Goal: Answer question/provide support: Share knowledge or assist other users

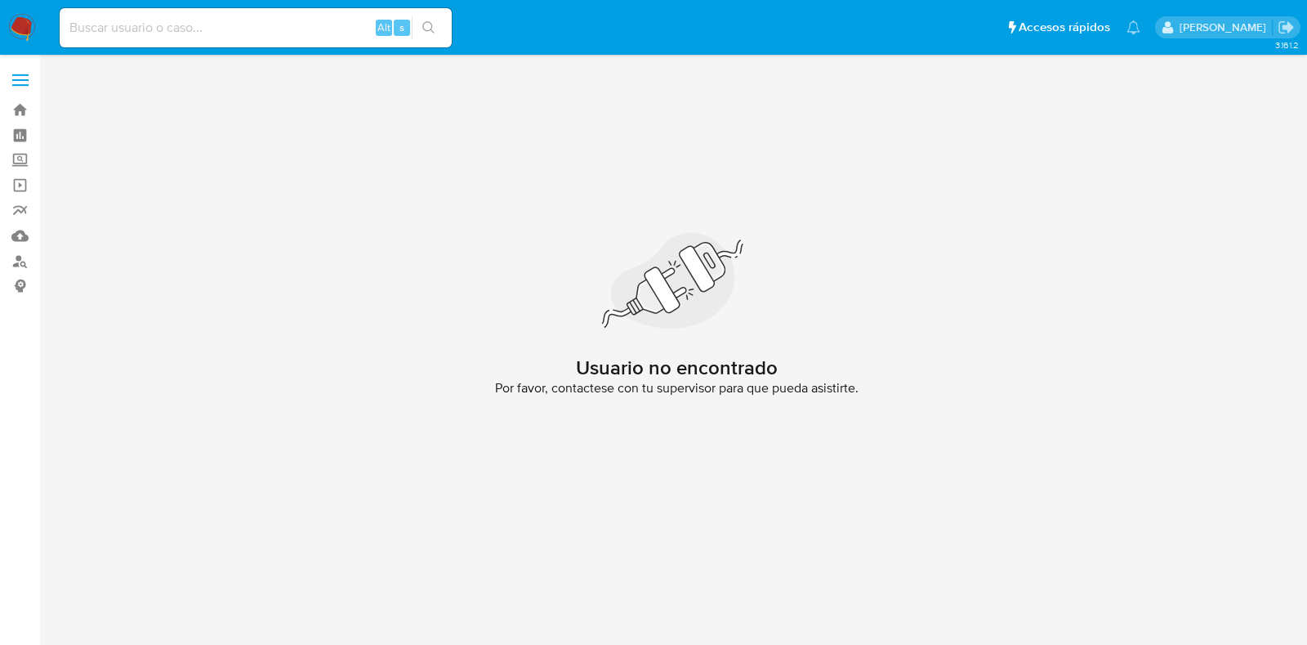
click at [787, 154] on div "Usuario no encontrado Por favor, contactese con tu supervisor para que pueda as…" at bounding box center [676, 320] width 1235 height 510
click at [16, 33] on img at bounding box center [22, 28] width 28 height 28
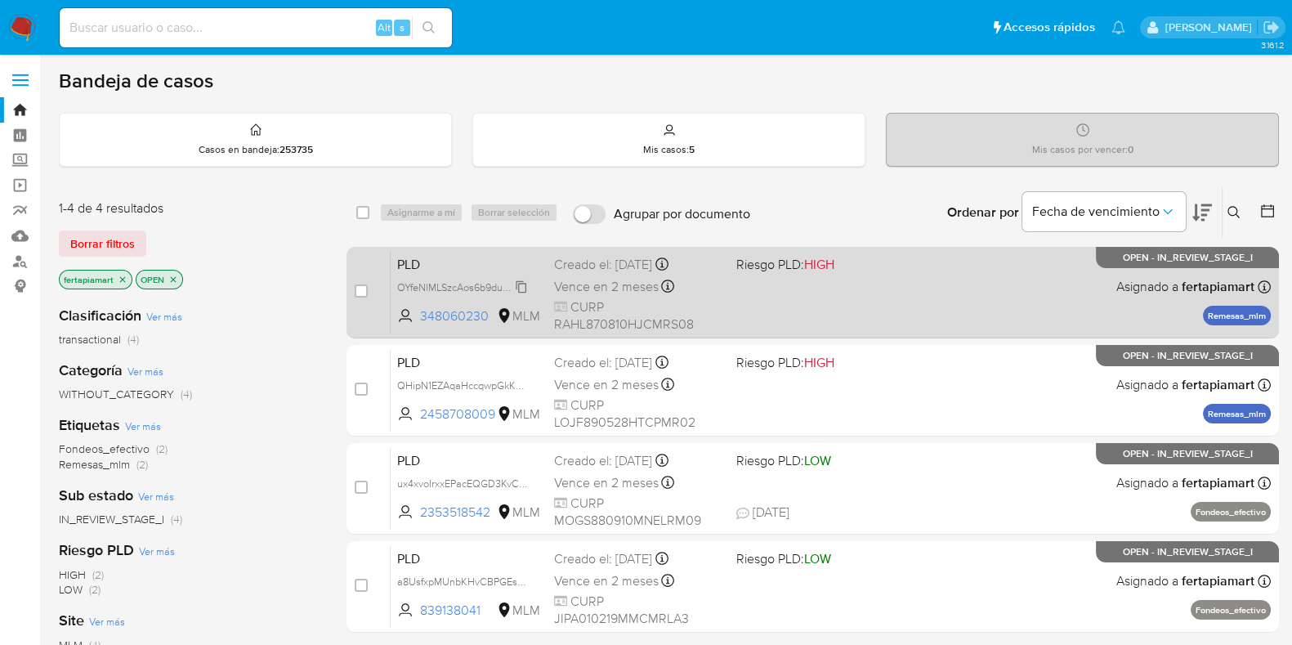
click at [441, 278] on span "OYfeNlMLSzcAos6b9duhWeMF" at bounding box center [466, 286] width 138 height 18
click at [413, 258] on span "PLD" at bounding box center [469, 262] width 144 height 21
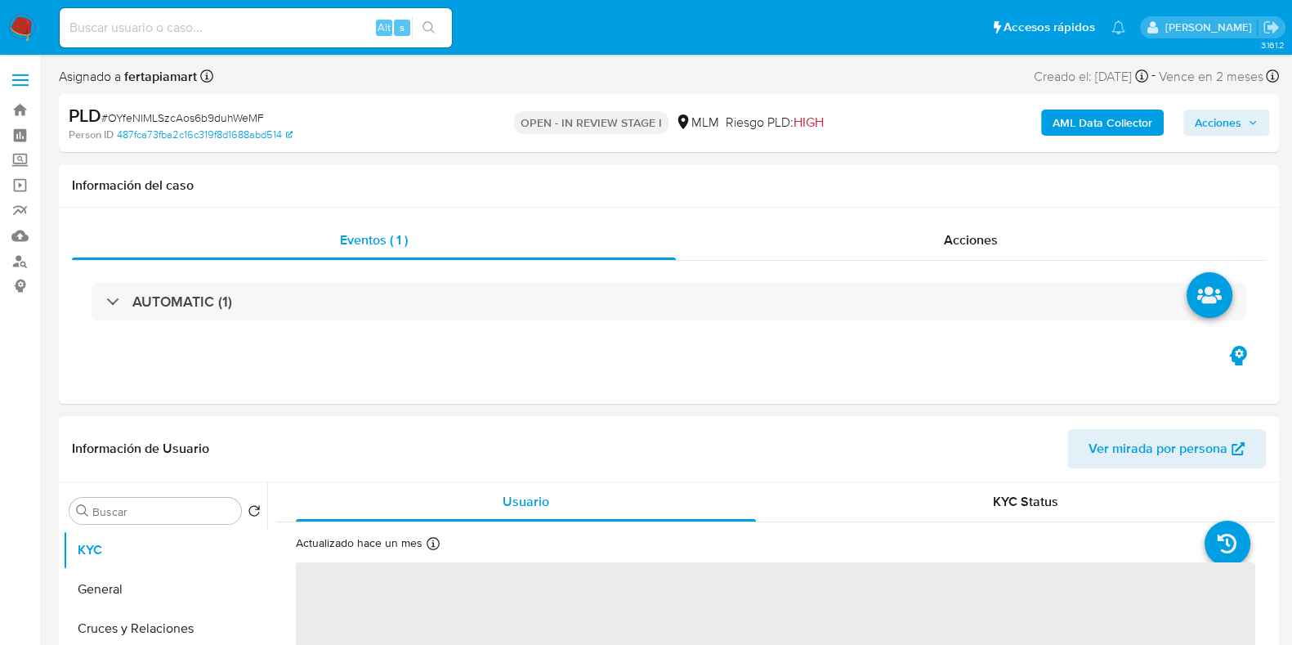
select select "10"
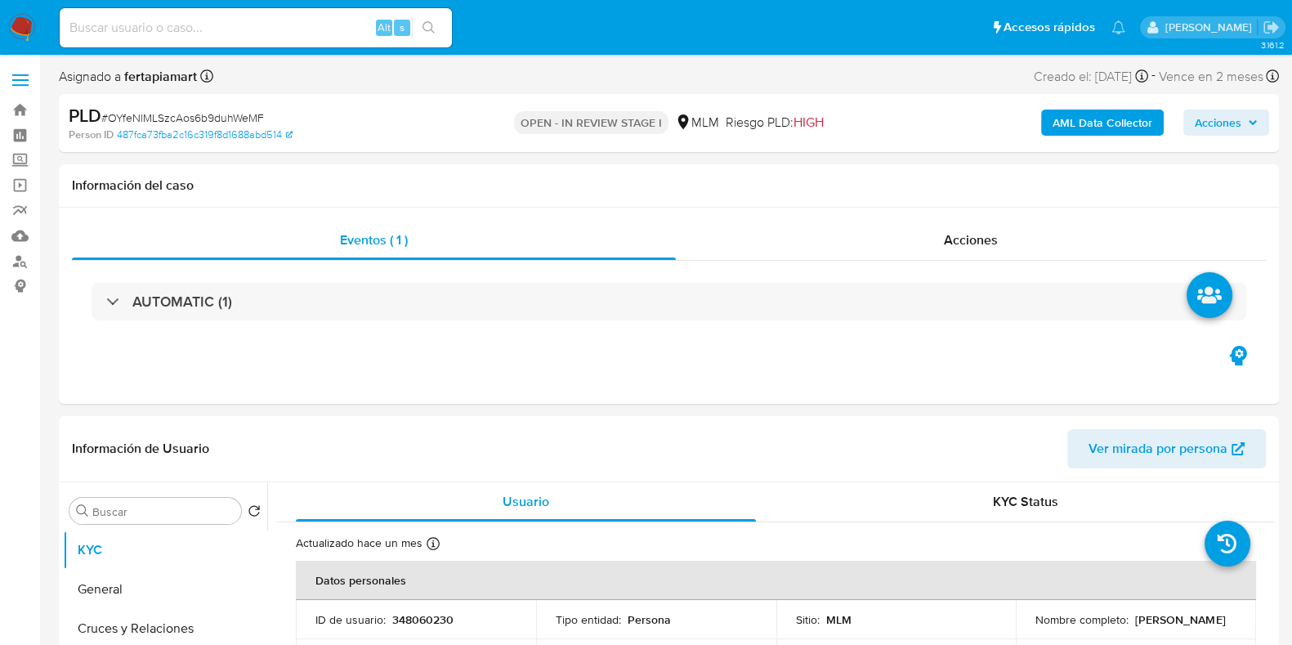
click at [1242, 108] on div "AML Data Collector Acciones" at bounding box center [1070, 123] width 395 height 38
click at [1241, 110] on span "Acciones" at bounding box center [1217, 122] width 47 height 26
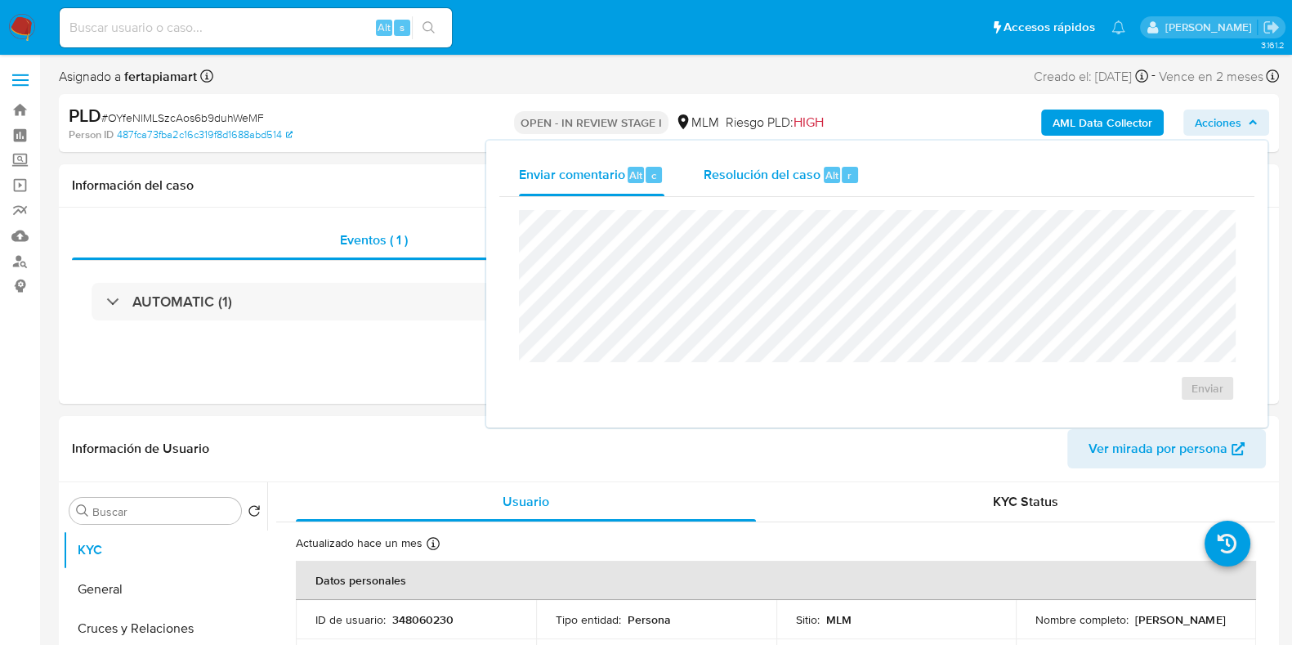
click at [713, 174] on span "Resolución del caso" at bounding box center [761, 174] width 117 height 19
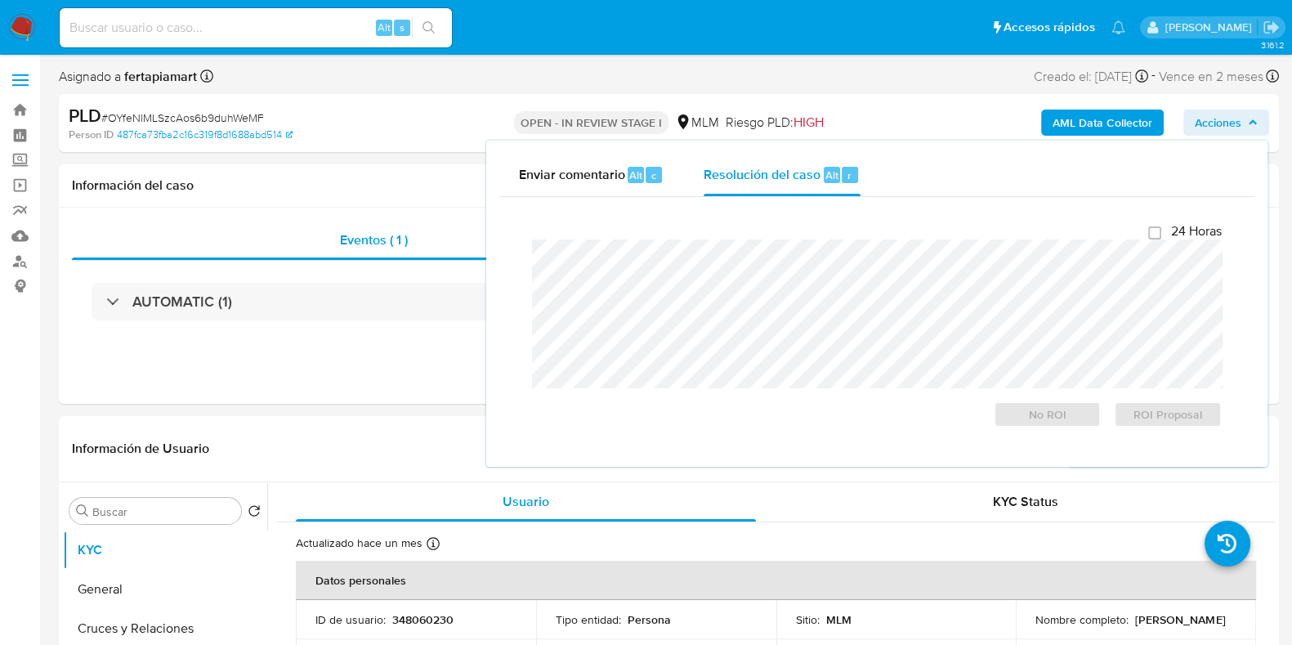
click at [990, 182] on div "Enviar comentario Alt c Resolución del caso Alt r" at bounding box center [876, 175] width 755 height 42
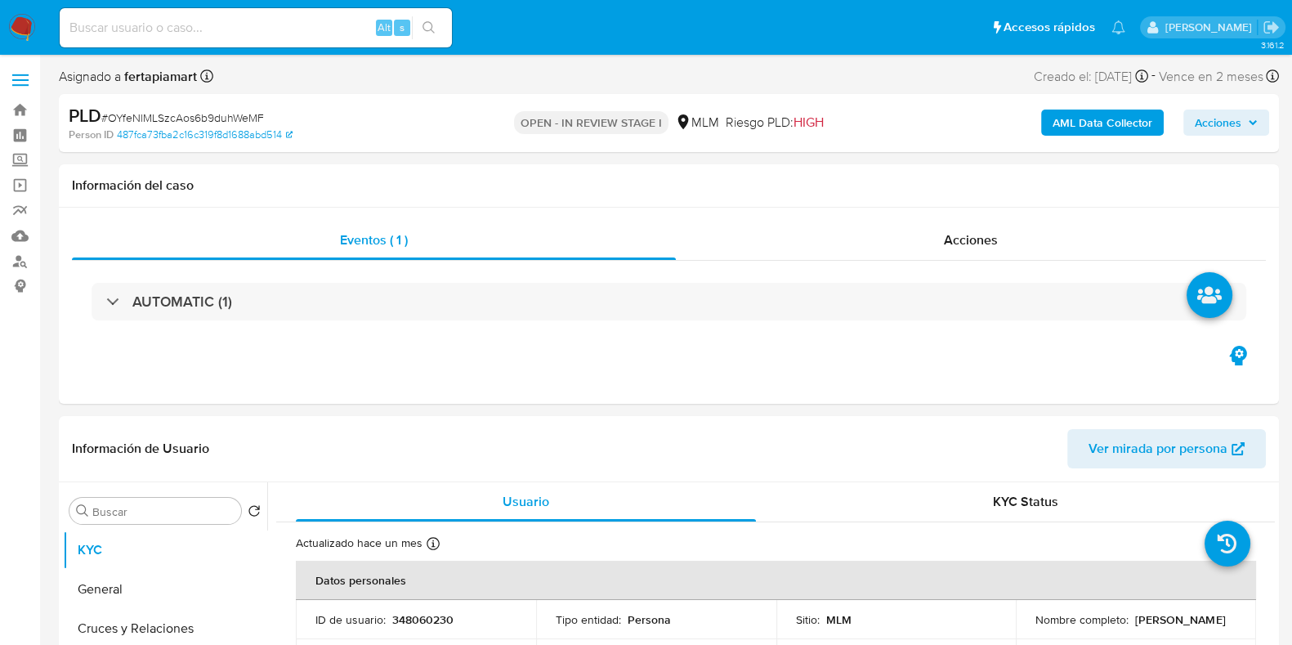
click at [1220, 114] on span "Acciones" at bounding box center [1217, 122] width 47 height 26
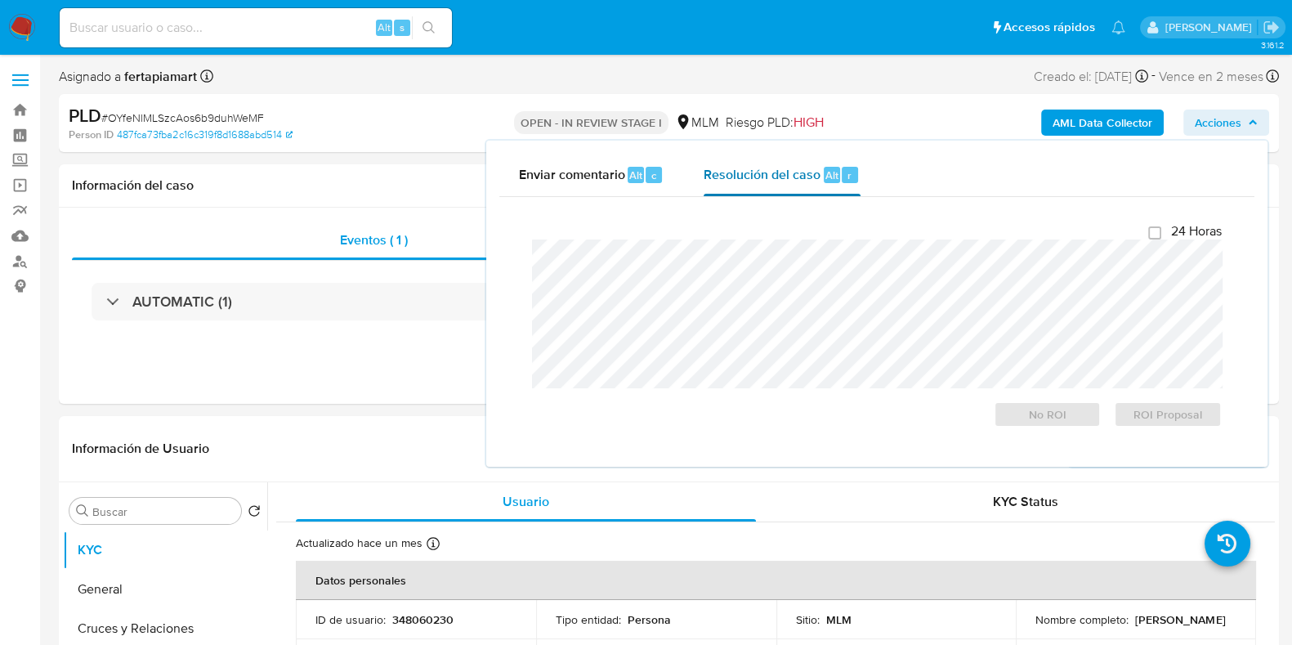
click at [804, 173] on span "Resolución del caso" at bounding box center [761, 174] width 117 height 19
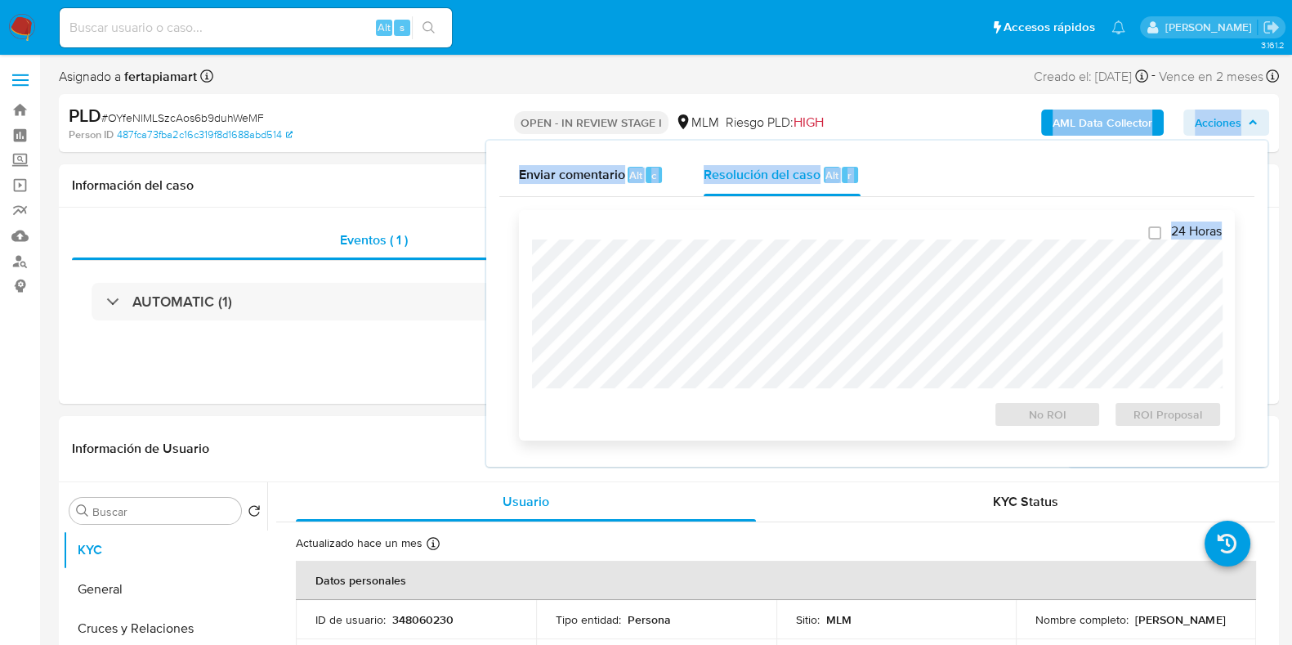
click at [873, 142] on div "AML Data Collector Acciones Enviar comentario Alt c Resolución del caso Alt r C…" at bounding box center [1070, 123] width 395 height 38
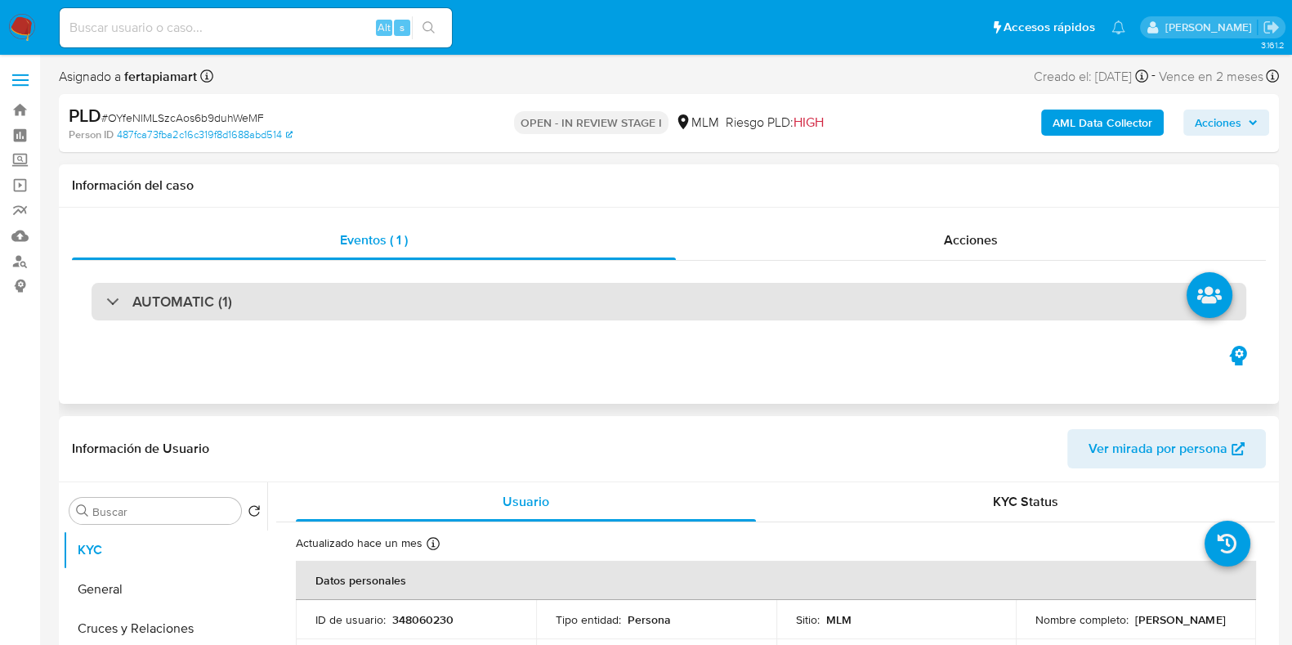
click at [781, 283] on div "AUTOMATIC (1)" at bounding box center [669, 302] width 1154 height 38
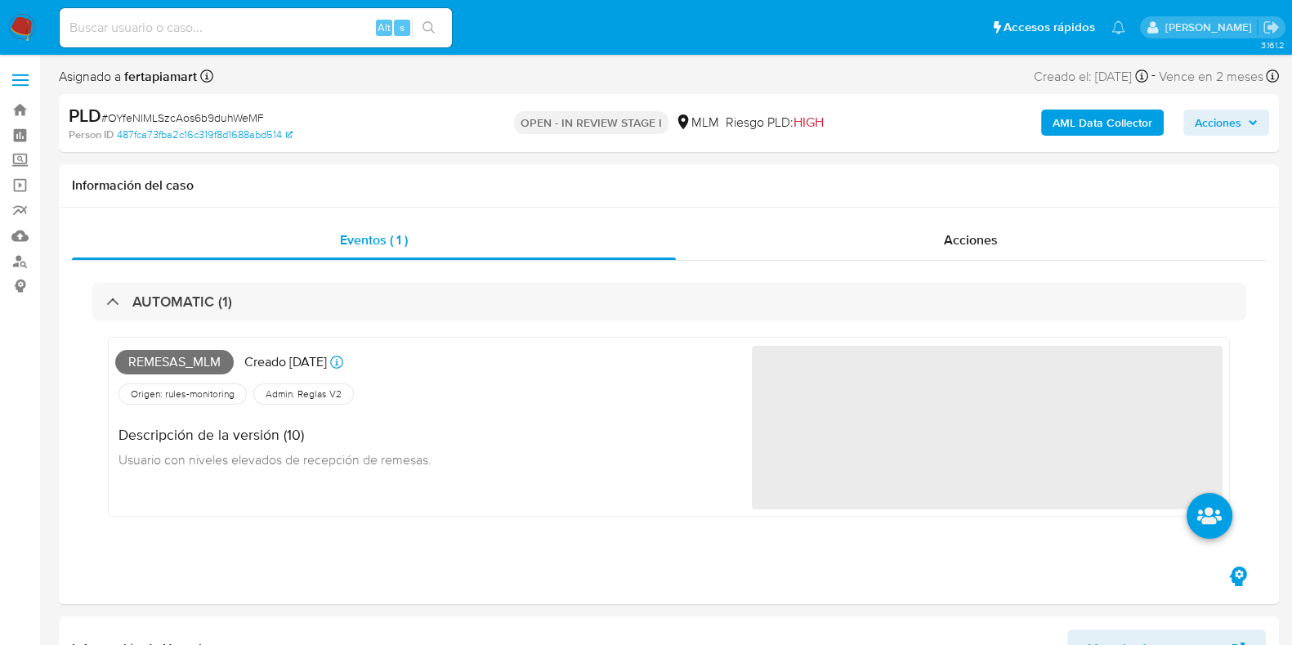
click at [1200, 128] on span "Acciones" at bounding box center [1217, 122] width 47 height 26
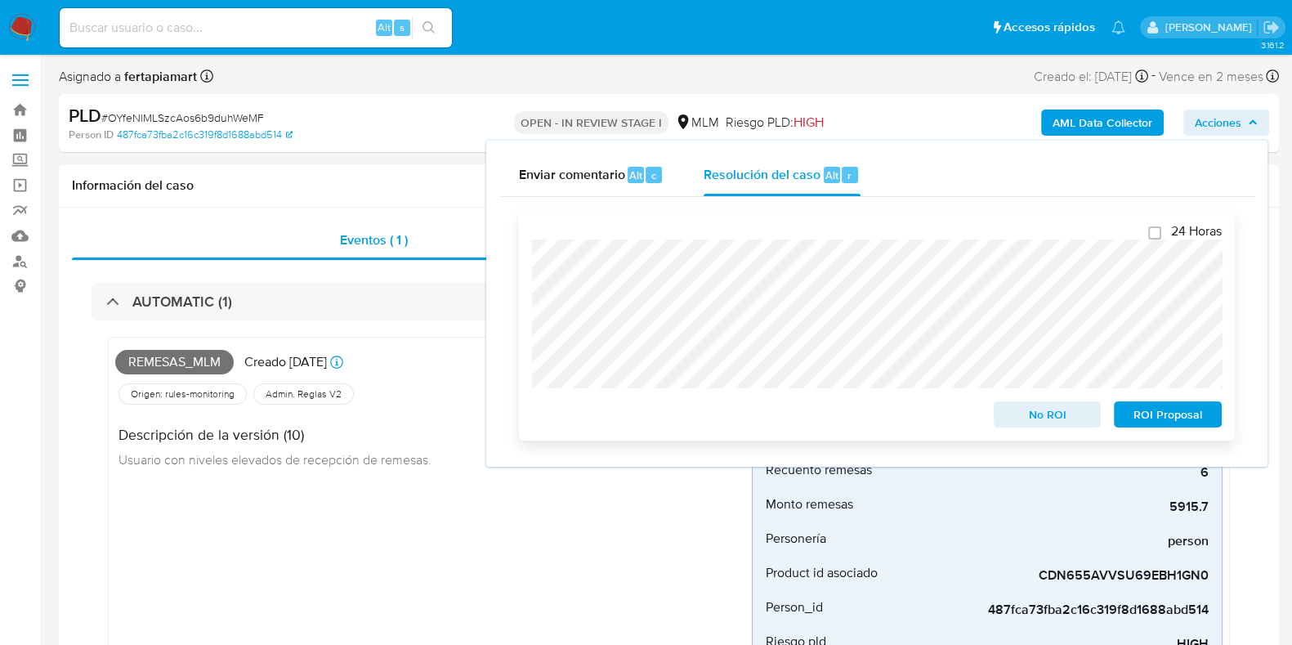
click at [1030, 409] on span "No ROI" at bounding box center [1047, 414] width 85 height 23
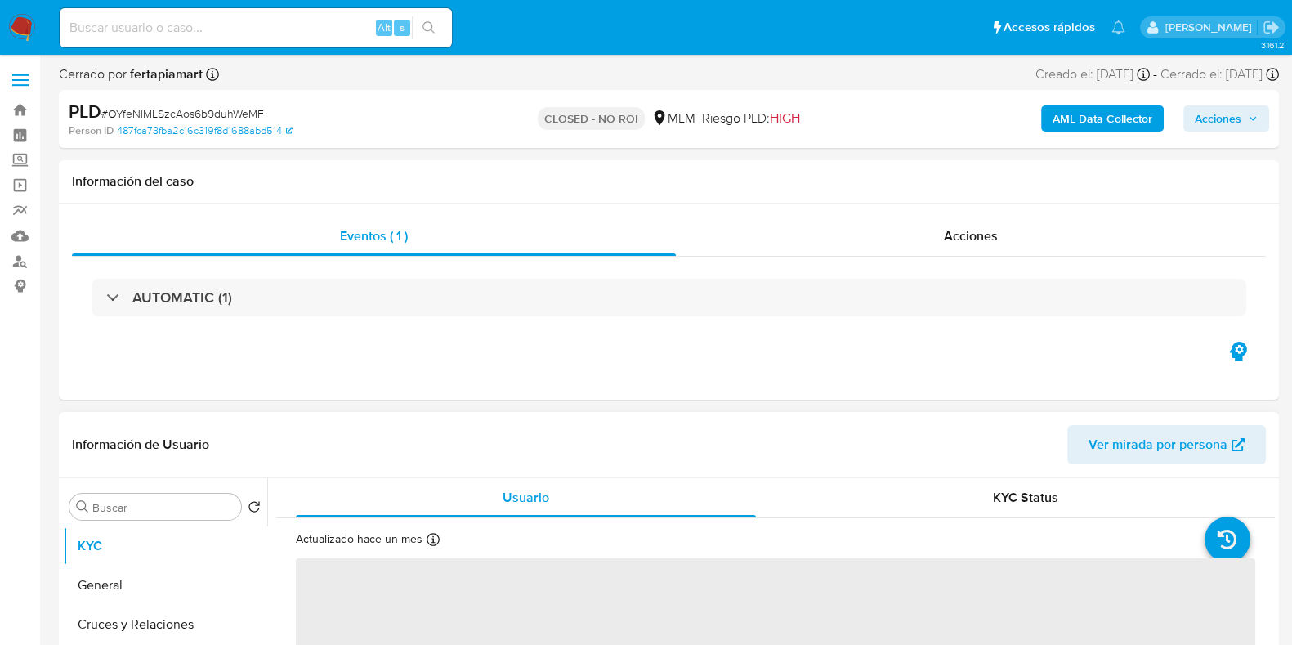
select select "10"
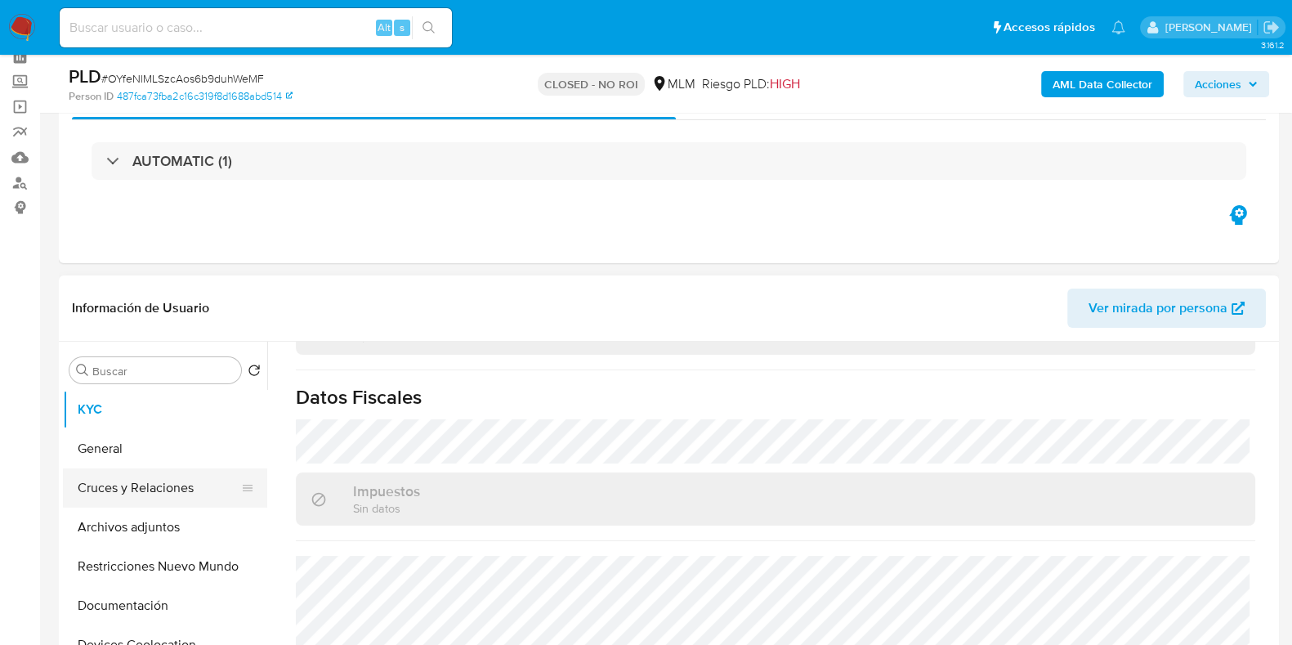
scroll to position [81, 0]
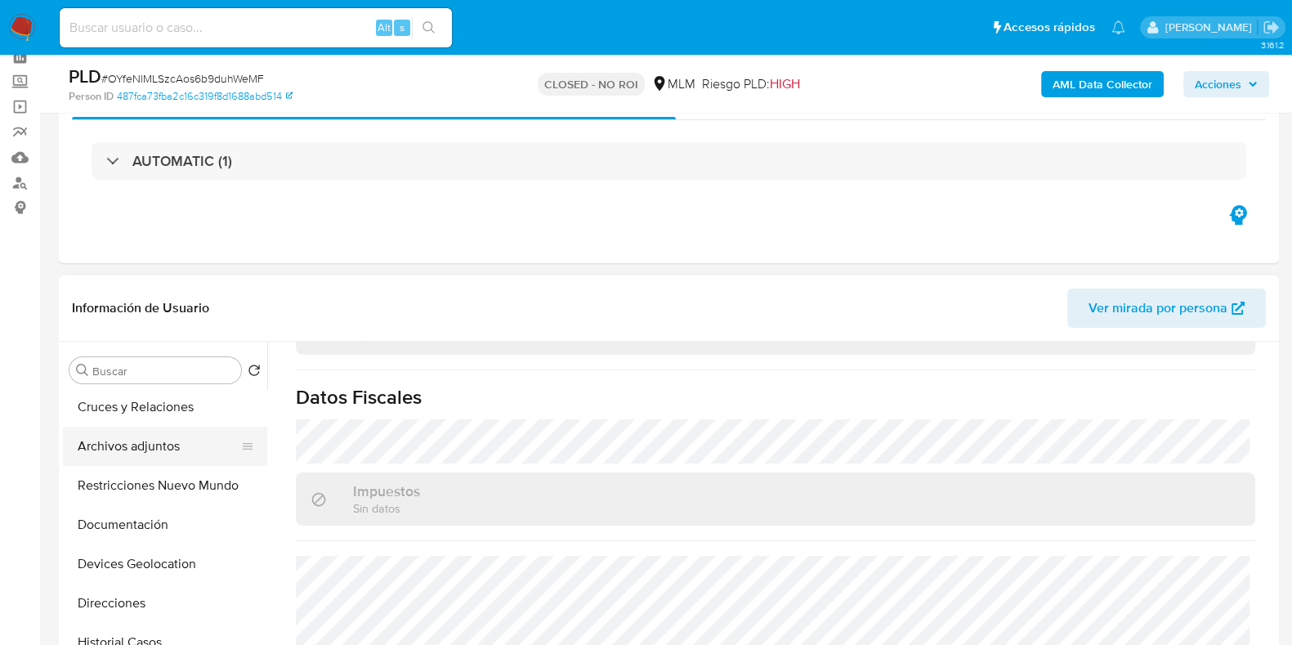
click at [154, 454] on button "Archivos adjuntos" at bounding box center [158, 445] width 191 height 39
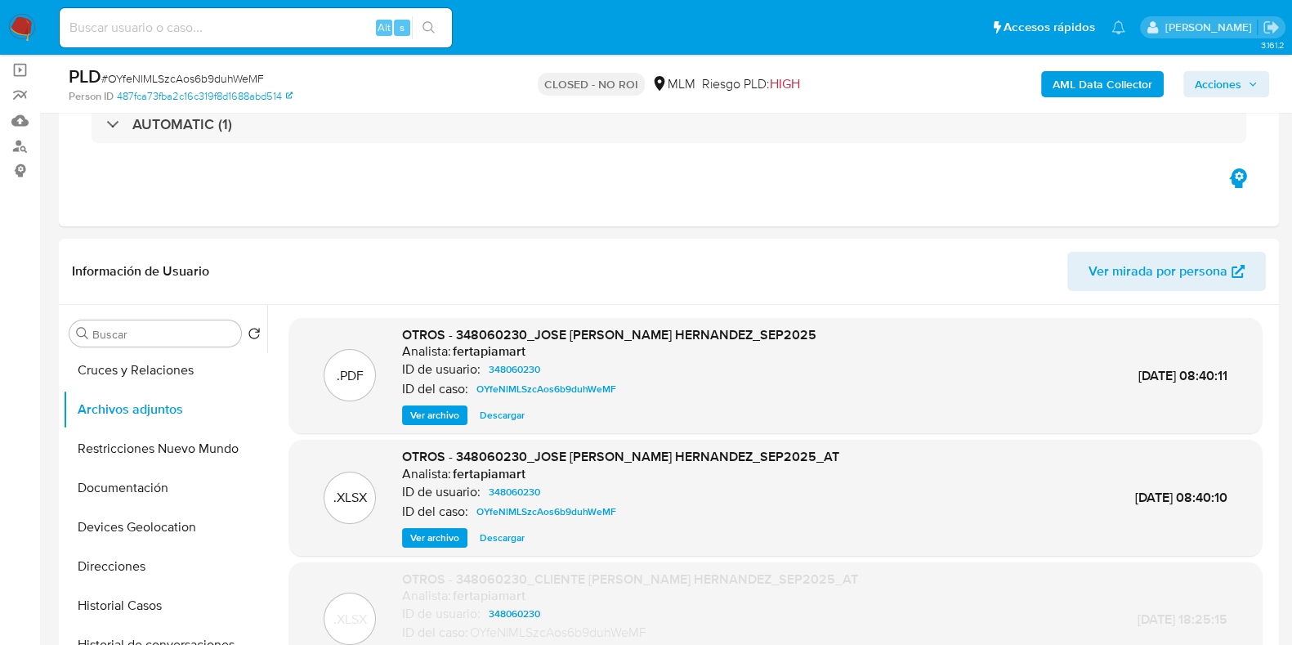
scroll to position [0, 0]
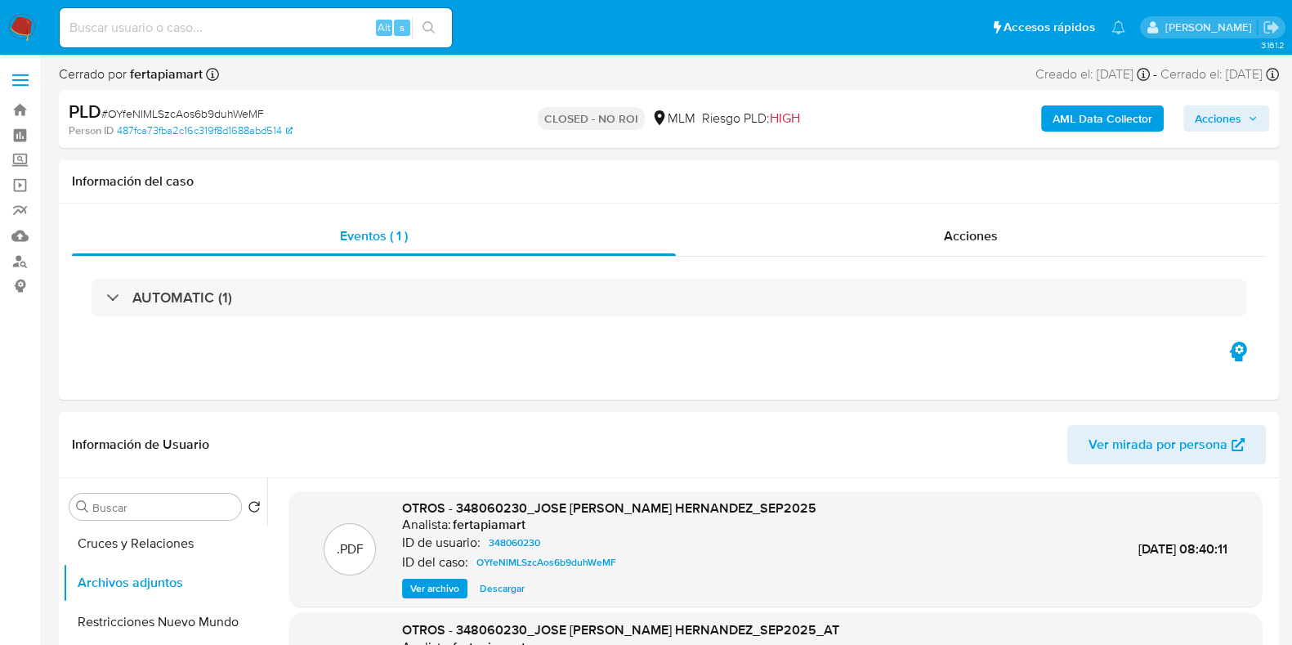
click at [23, 19] on img at bounding box center [22, 28] width 28 height 28
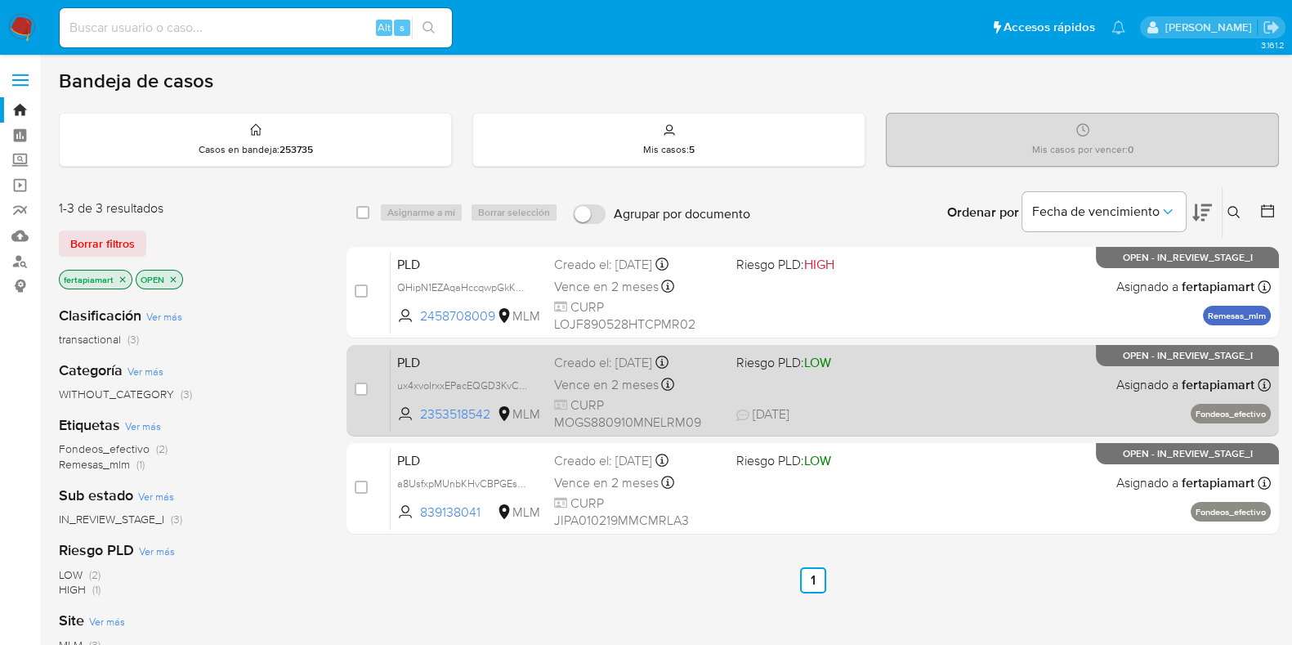
click at [529, 368] on span "PLD" at bounding box center [469, 360] width 144 height 21
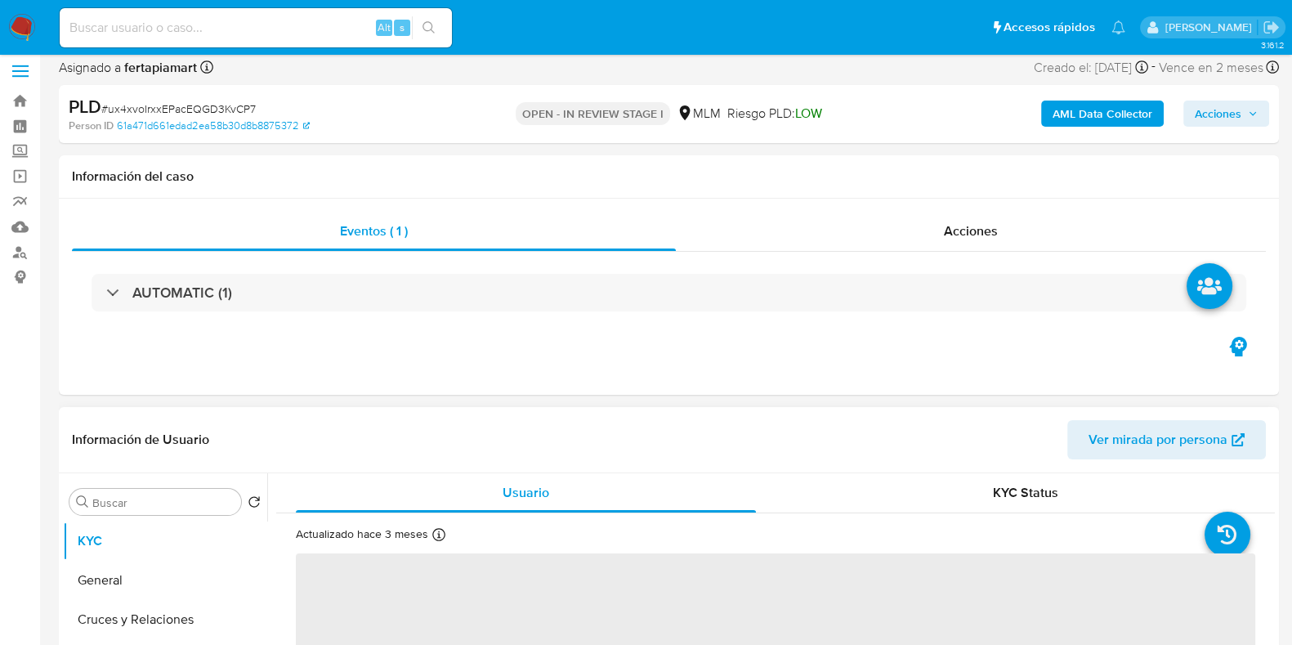
select select "10"
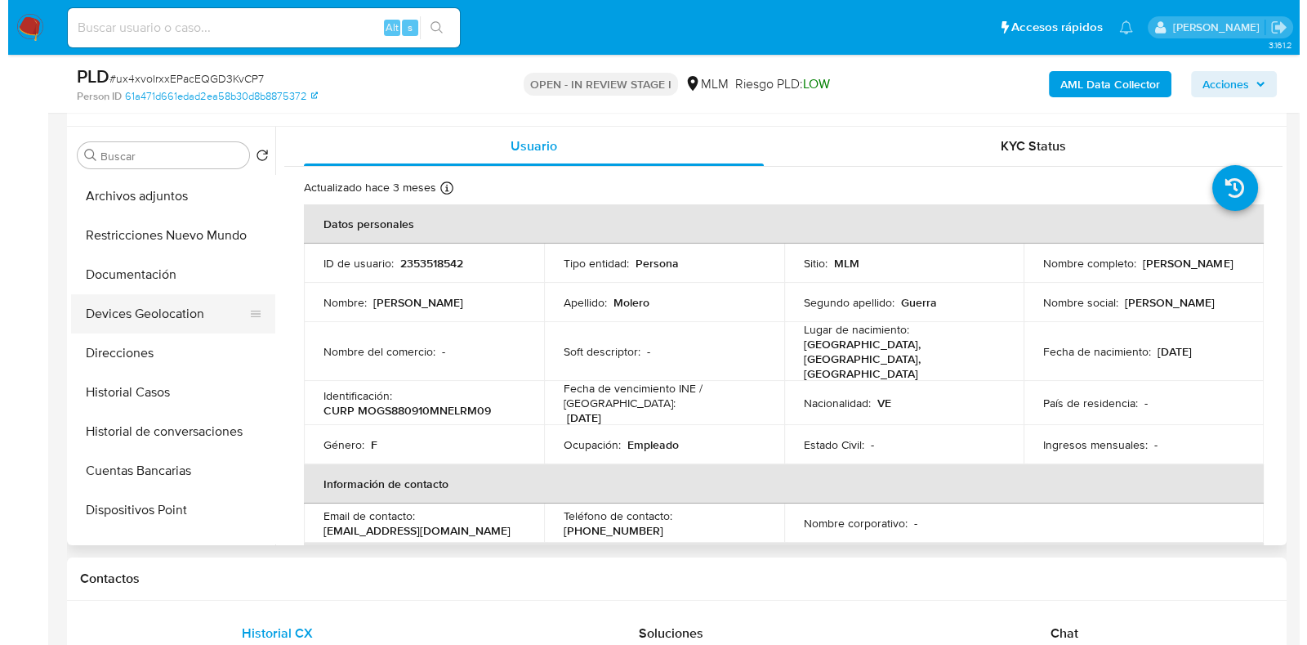
scroll to position [118, 0]
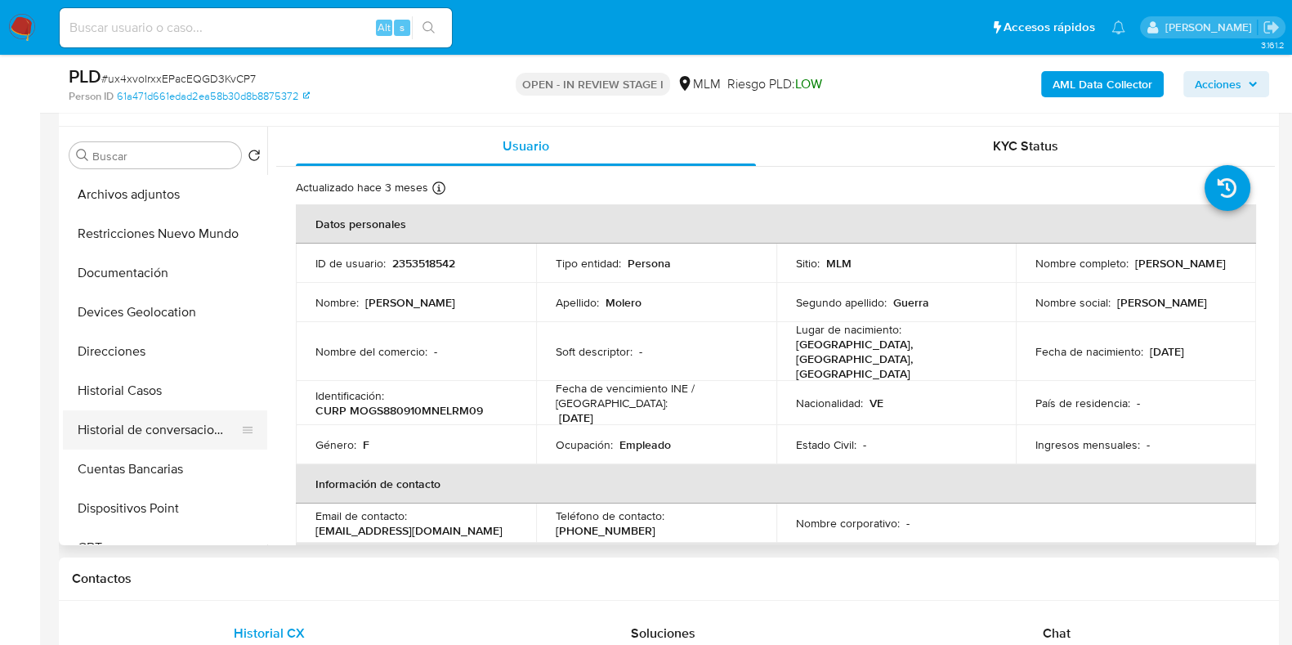
click at [201, 440] on button "Historial de conversaciones" at bounding box center [158, 429] width 191 height 39
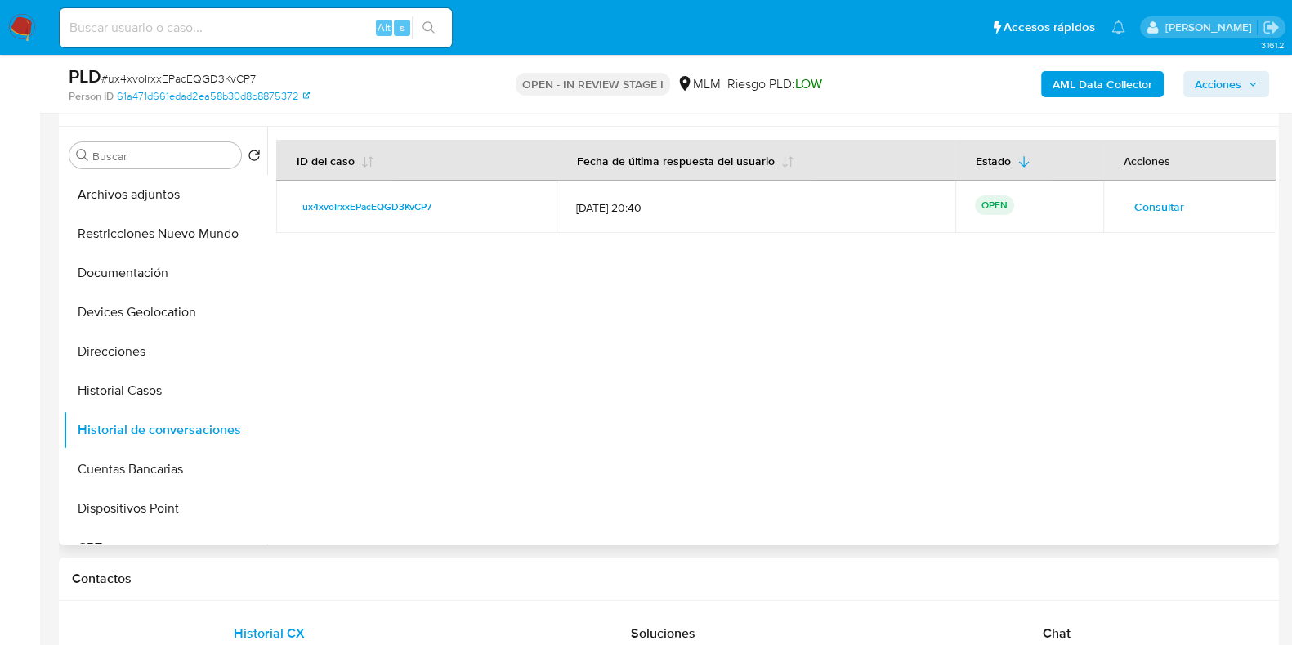
click at [1155, 206] on span "Consultar" at bounding box center [1159, 206] width 50 height 23
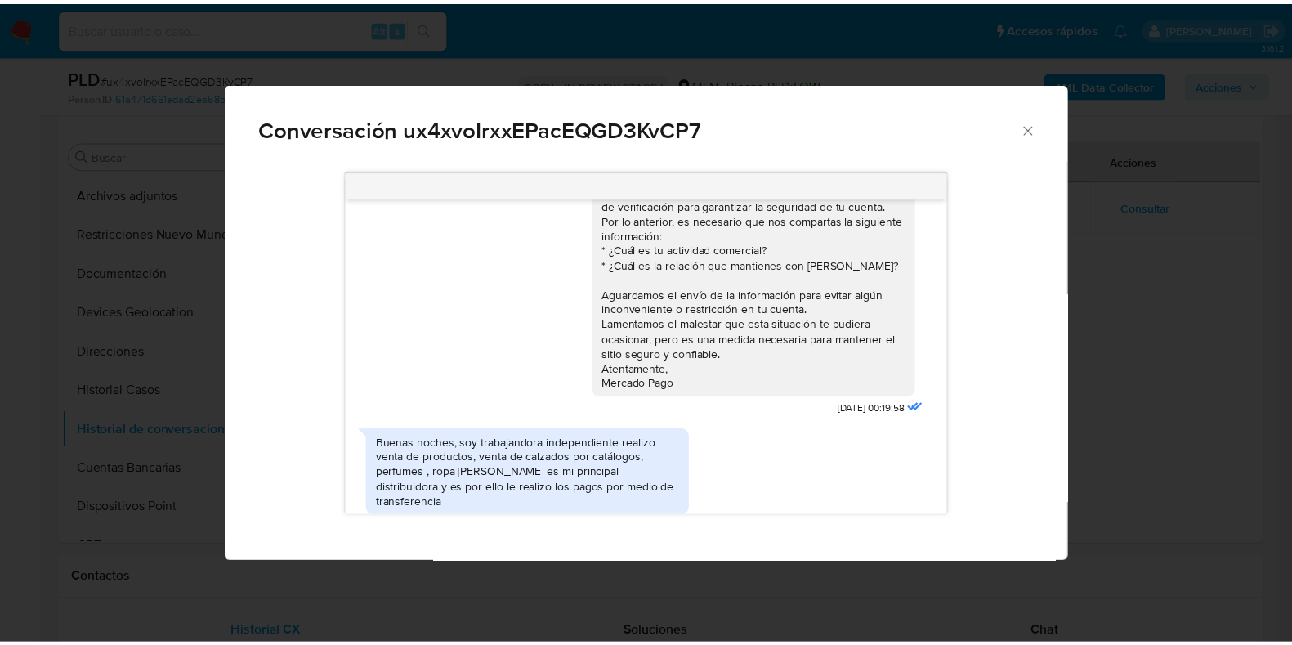
scroll to position [108, 0]
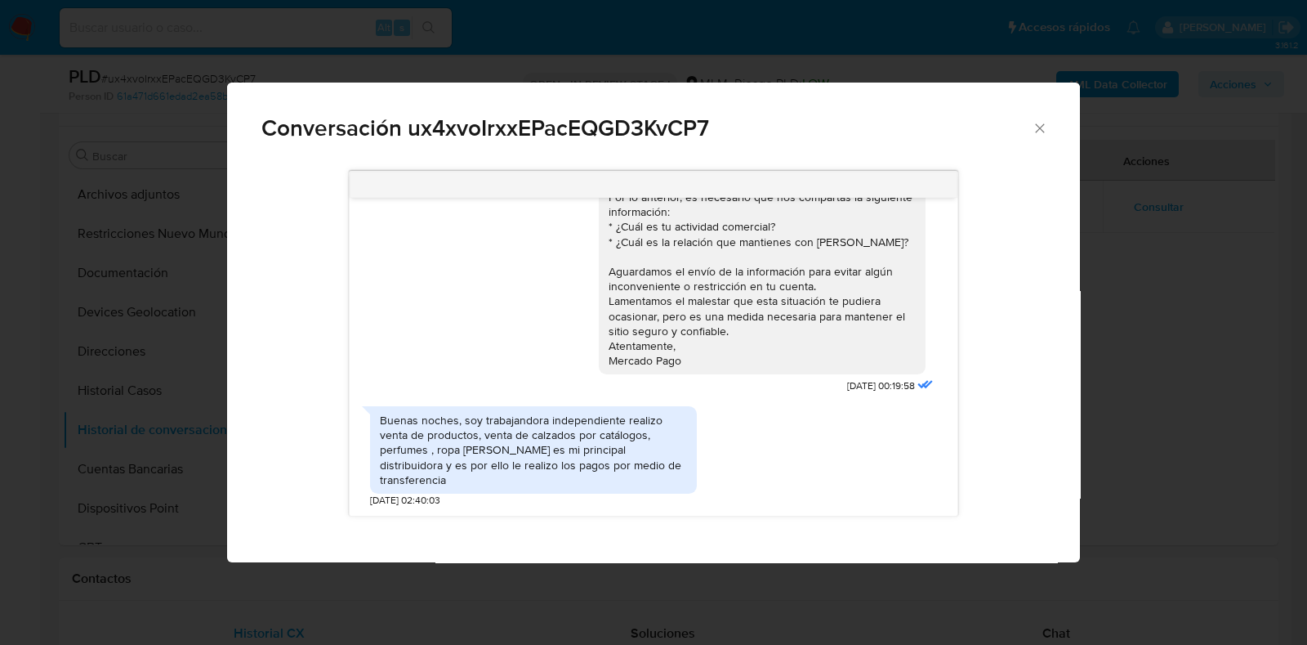
click at [1032, 131] on icon "Cerrar" at bounding box center [1040, 128] width 16 height 16
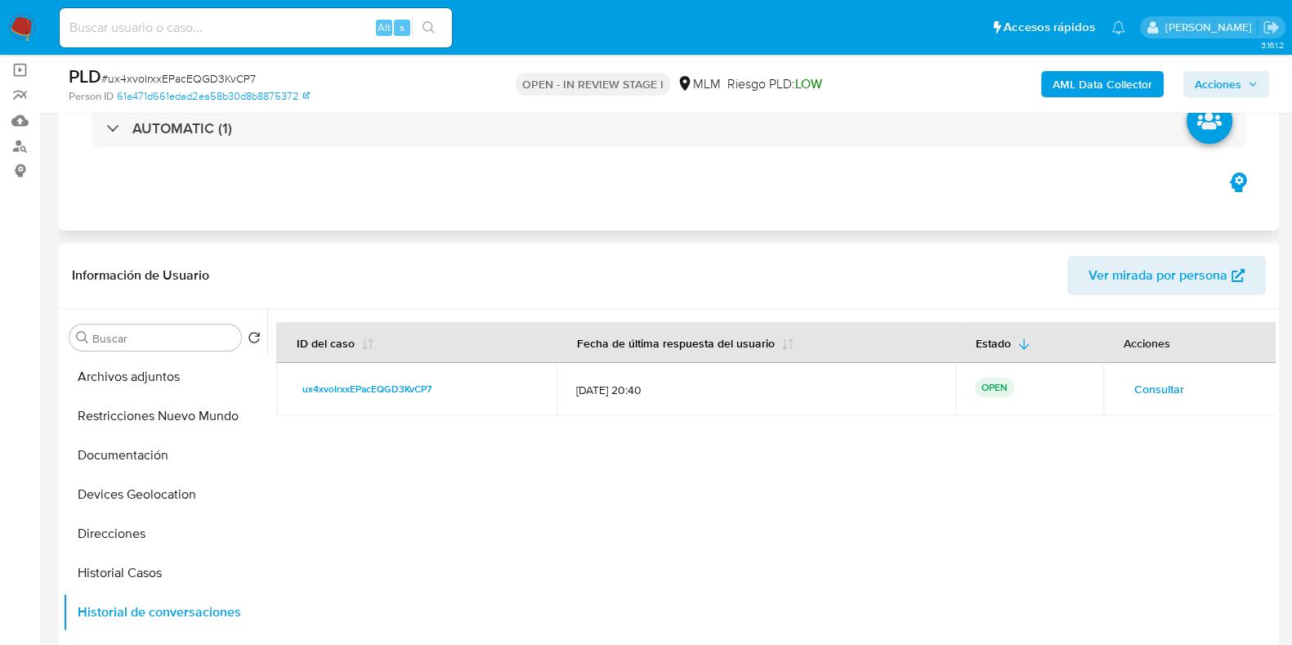
scroll to position [0, 0]
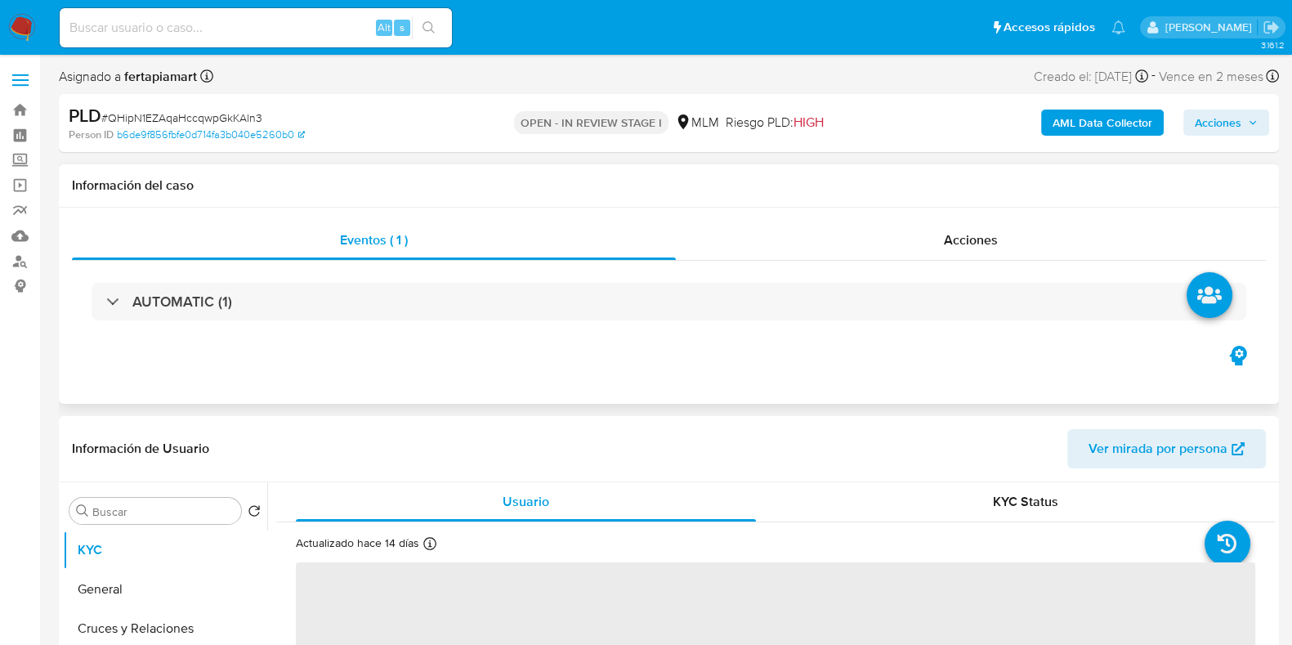
select select "10"
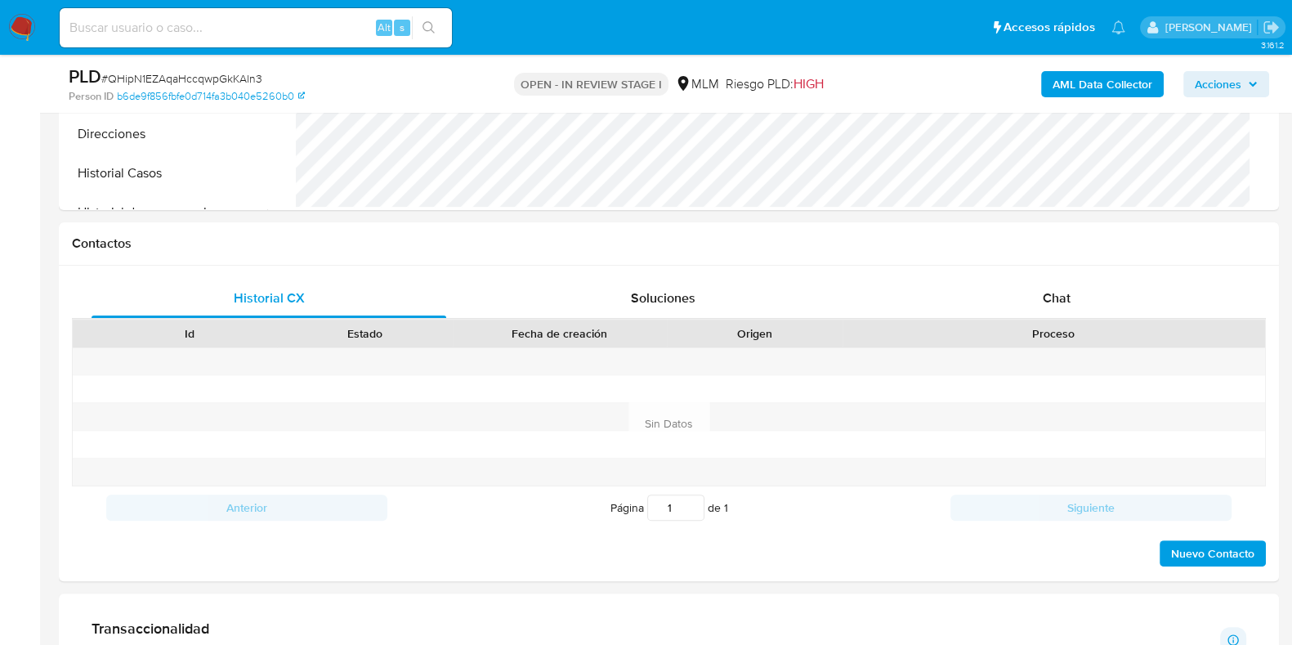
scroll to position [618, 0]
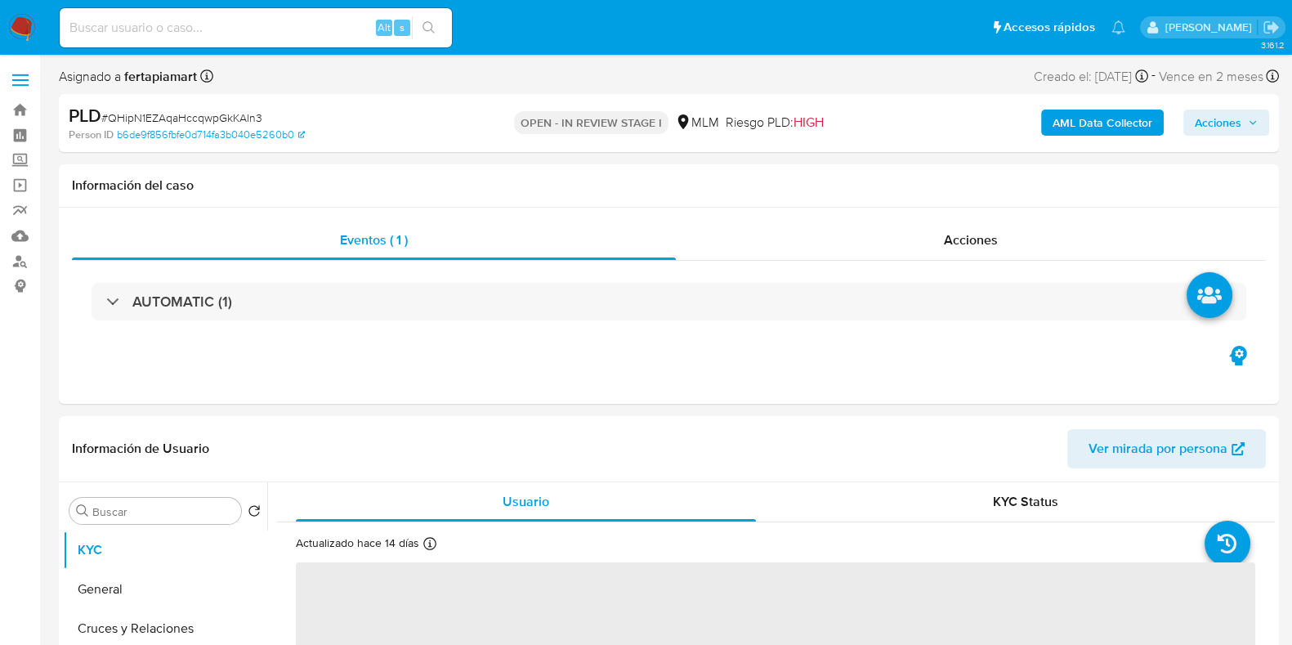
click at [272, 42] on div "Alt s" at bounding box center [256, 27] width 392 height 39
select select "10"
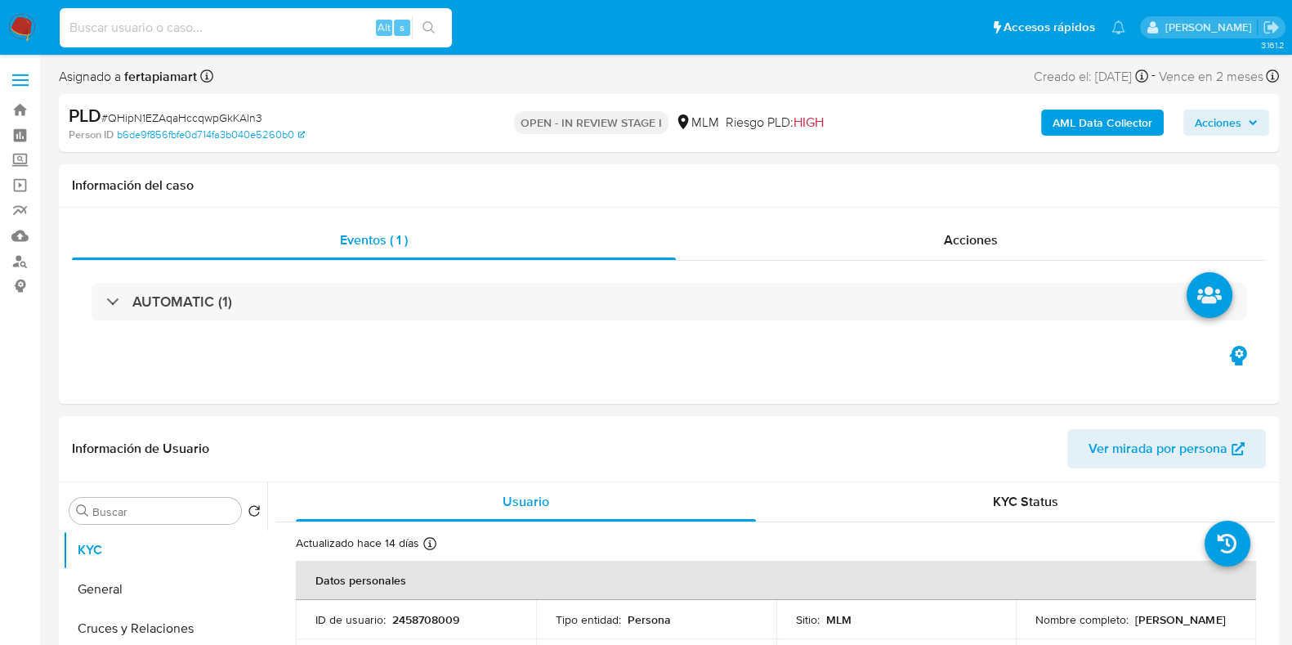
click at [261, 35] on input at bounding box center [256, 27] width 392 height 21
paste input "839138041"
type input "839138041"
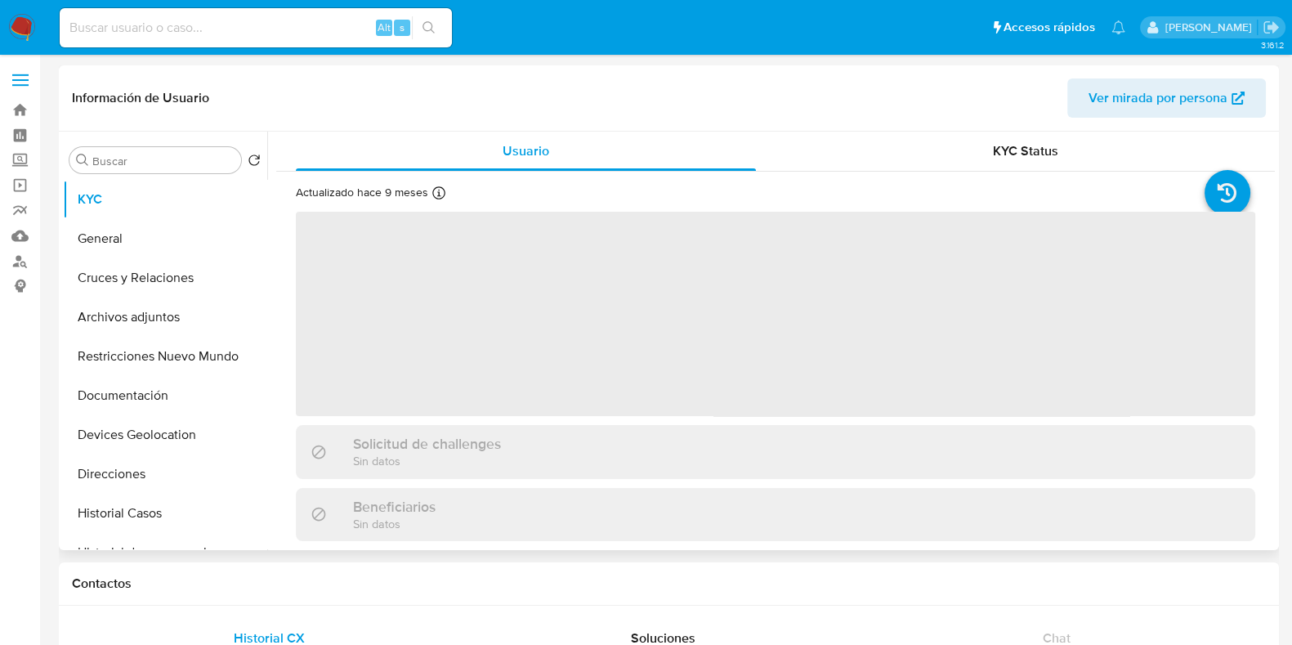
select select "10"
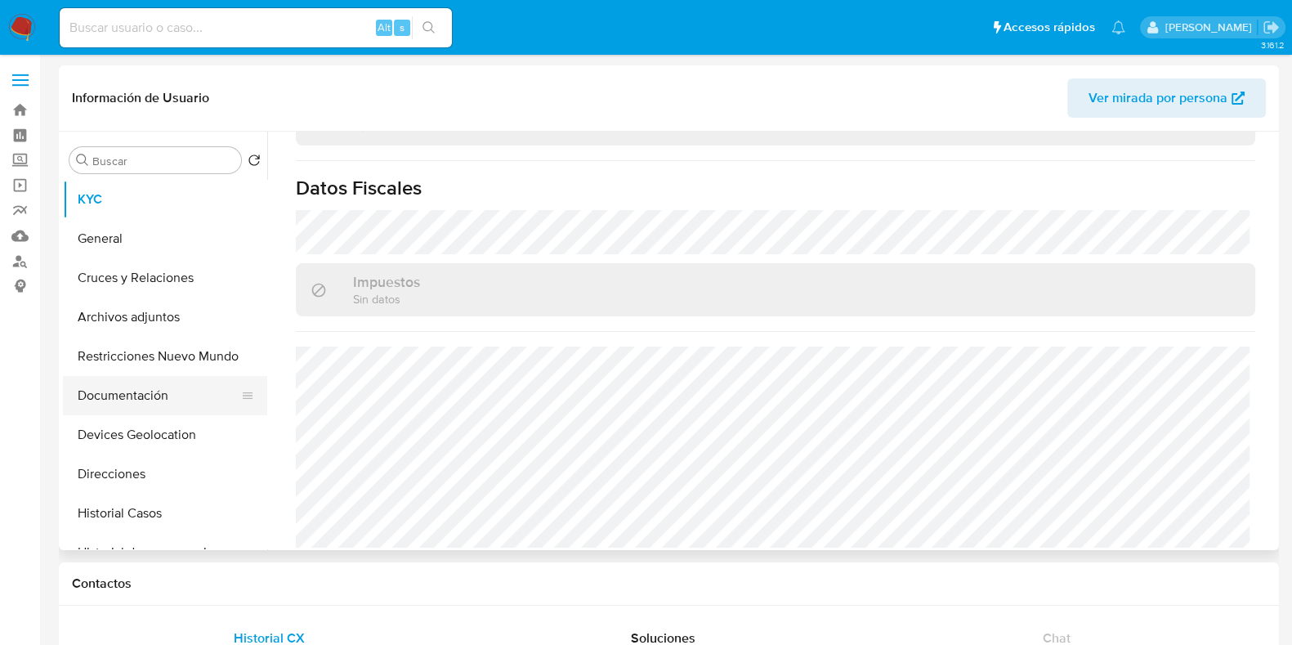
click at [143, 401] on button "Documentación" at bounding box center [158, 395] width 191 height 39
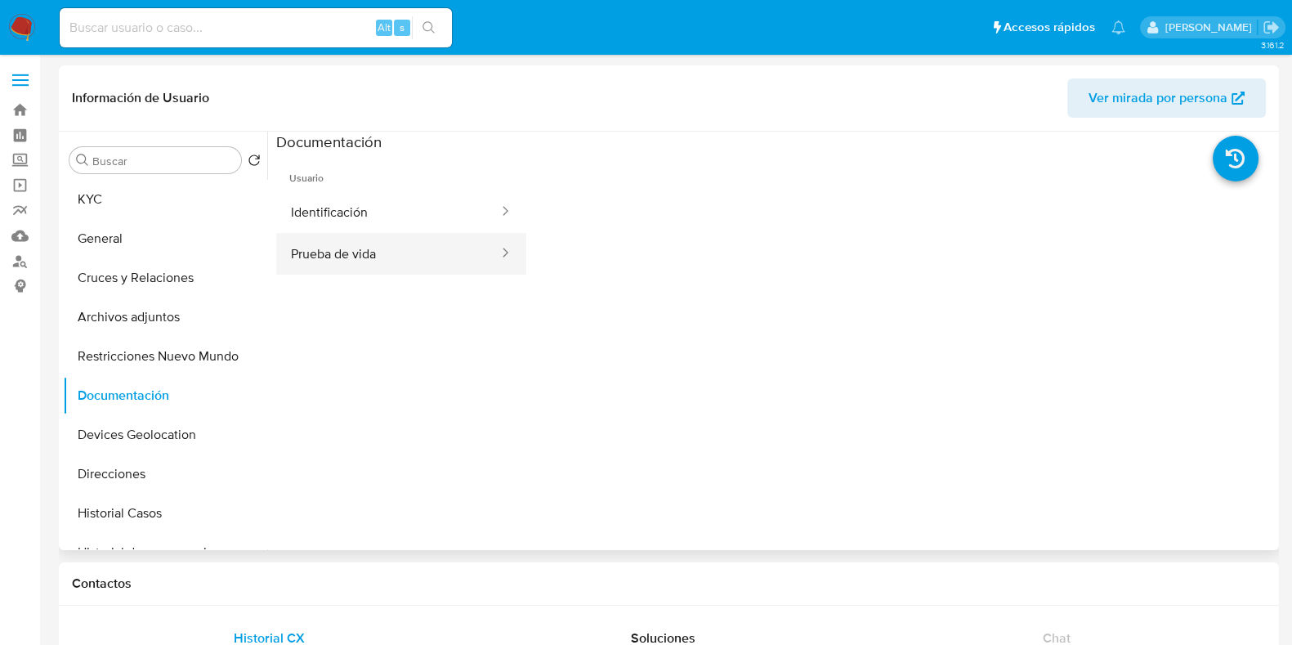
click at [406, 261] on button "Prueba de vida" at bounding box center [388, 254] width 224 height 42
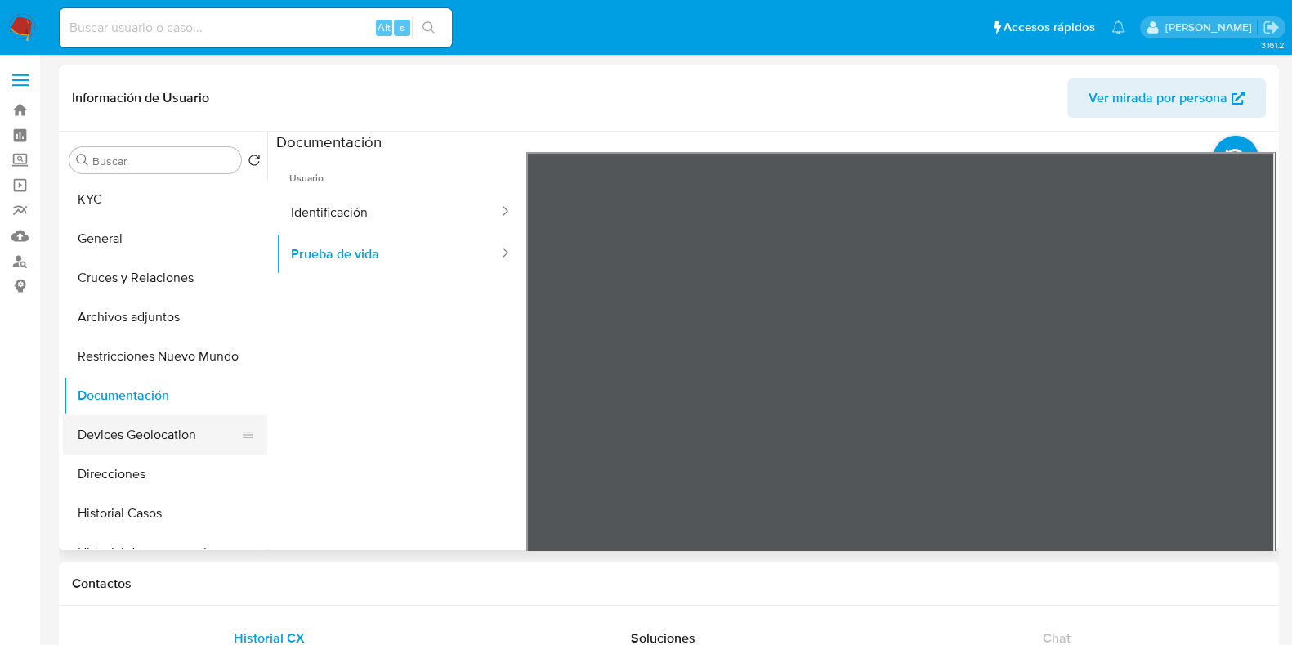
click at [164, 418] on button "Devices Geolocation" at bounding box center [158, 434] width 191 height 39
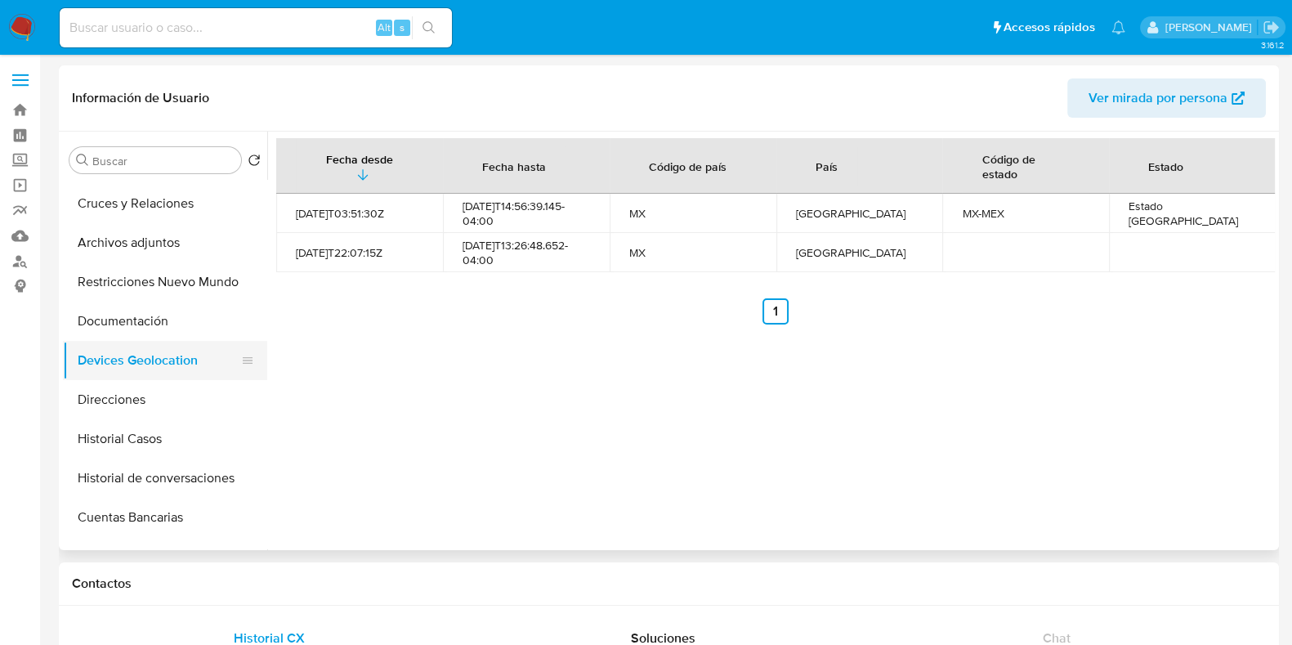
scroll to position [75, 0]
click at [145, 410] on button "Direcciones" at bounding box center [158, 398] width 191 height 39
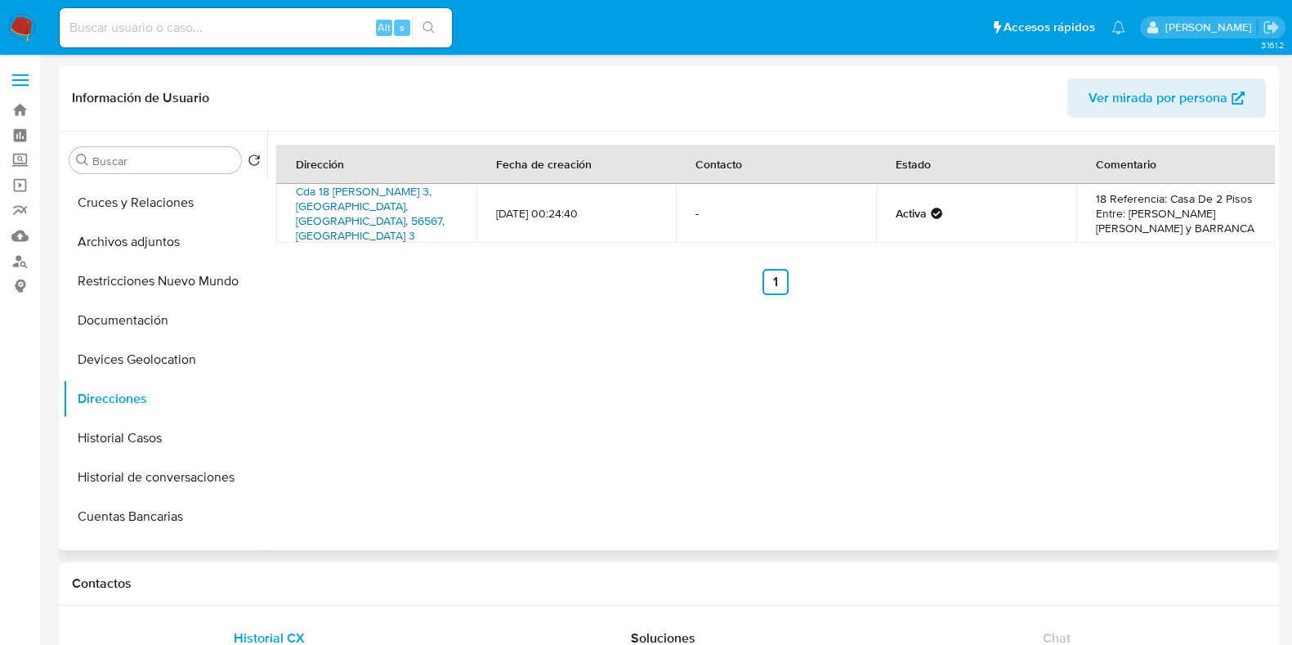
click at [355, 205] on link "Cda 18 De Agosto 3, Ixtapaluca, Estado De México, 56567, Mexico 3" at bounding box center [370, 213] width 149 height 60
click at [19, 29] on img at bounding box center [22, 28] width 28 height 28
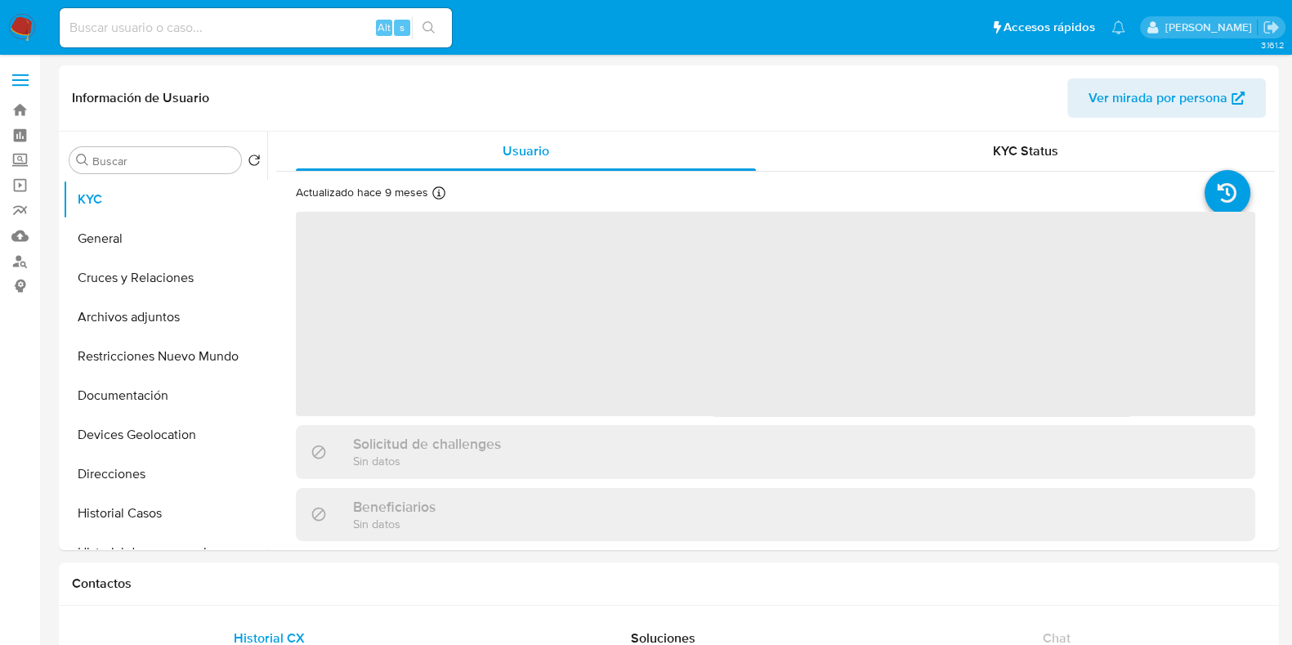
select select "10"
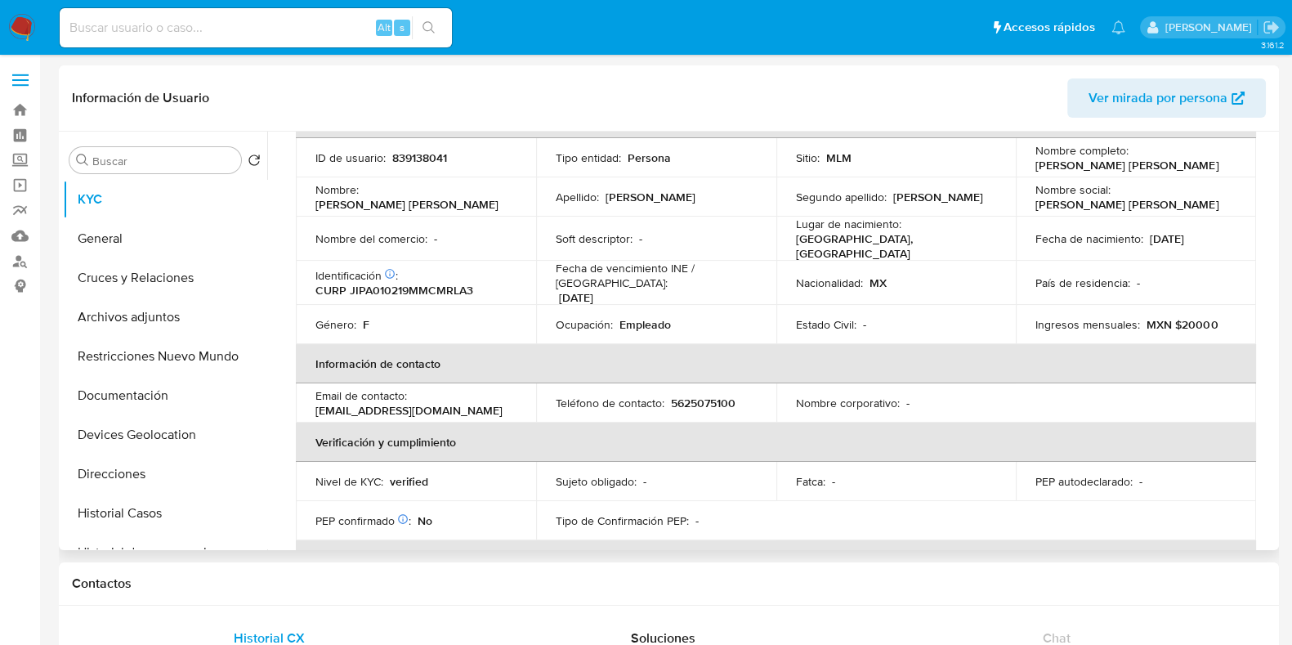
scroll to position [66, 0]
